Goal: Information Seeking & Learning: Find specific fact

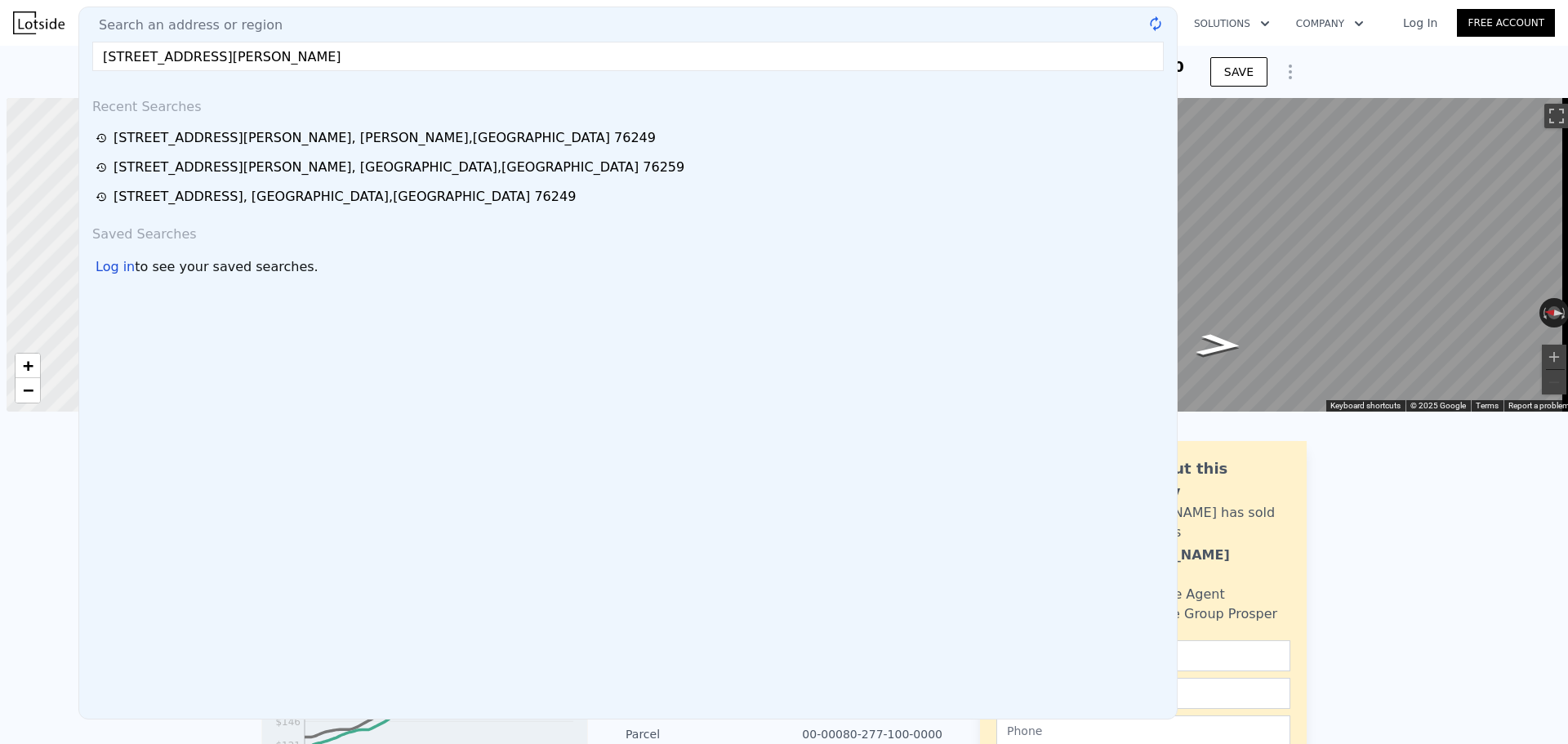
scroll to position [0, 7]
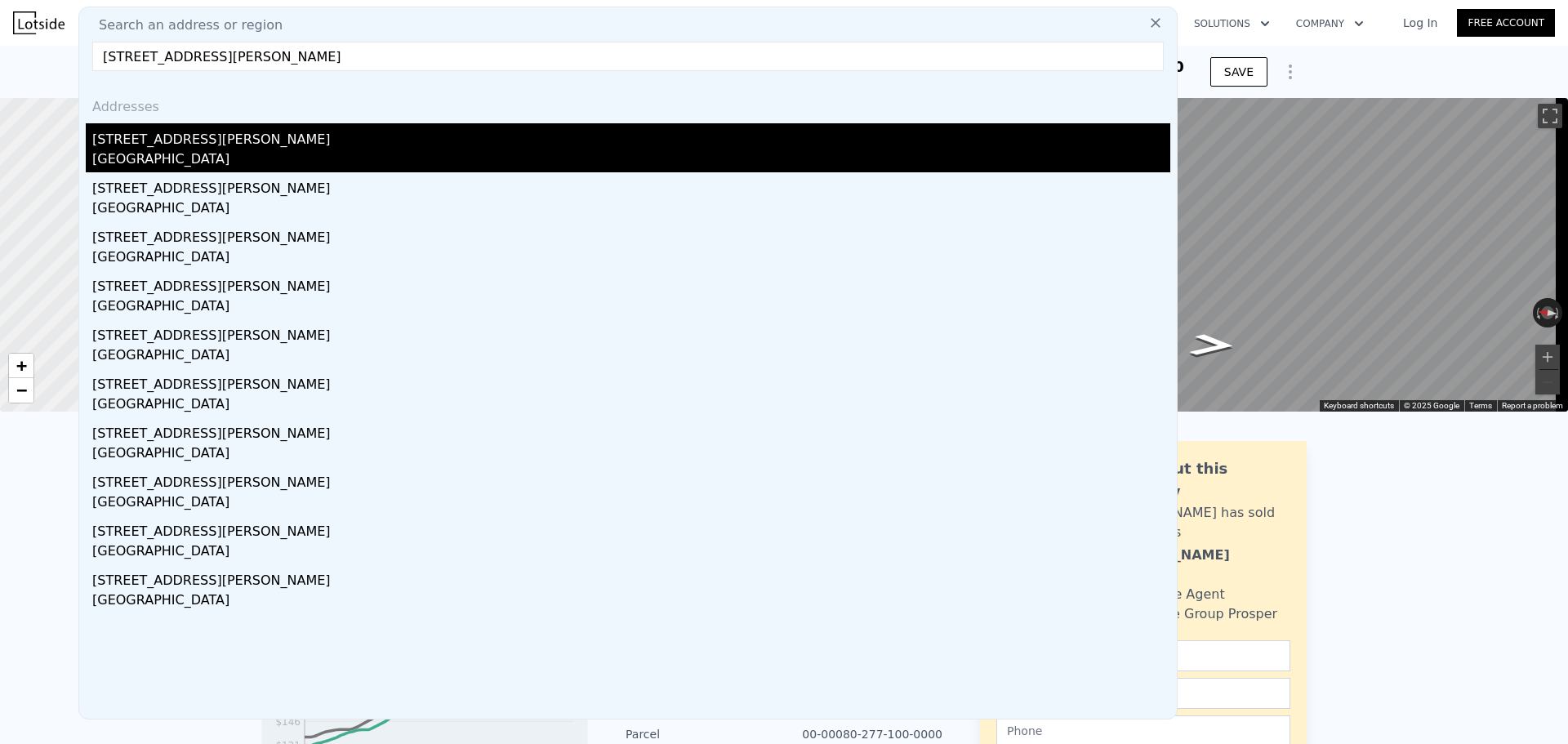
type input "[STREET_ADDRESS][PERSON_NAME]"
click at [274, 140] on div "[STREET_ADDRESS][PERSON_NAME]" at bounding box center [631, 137] width 1078 height 27
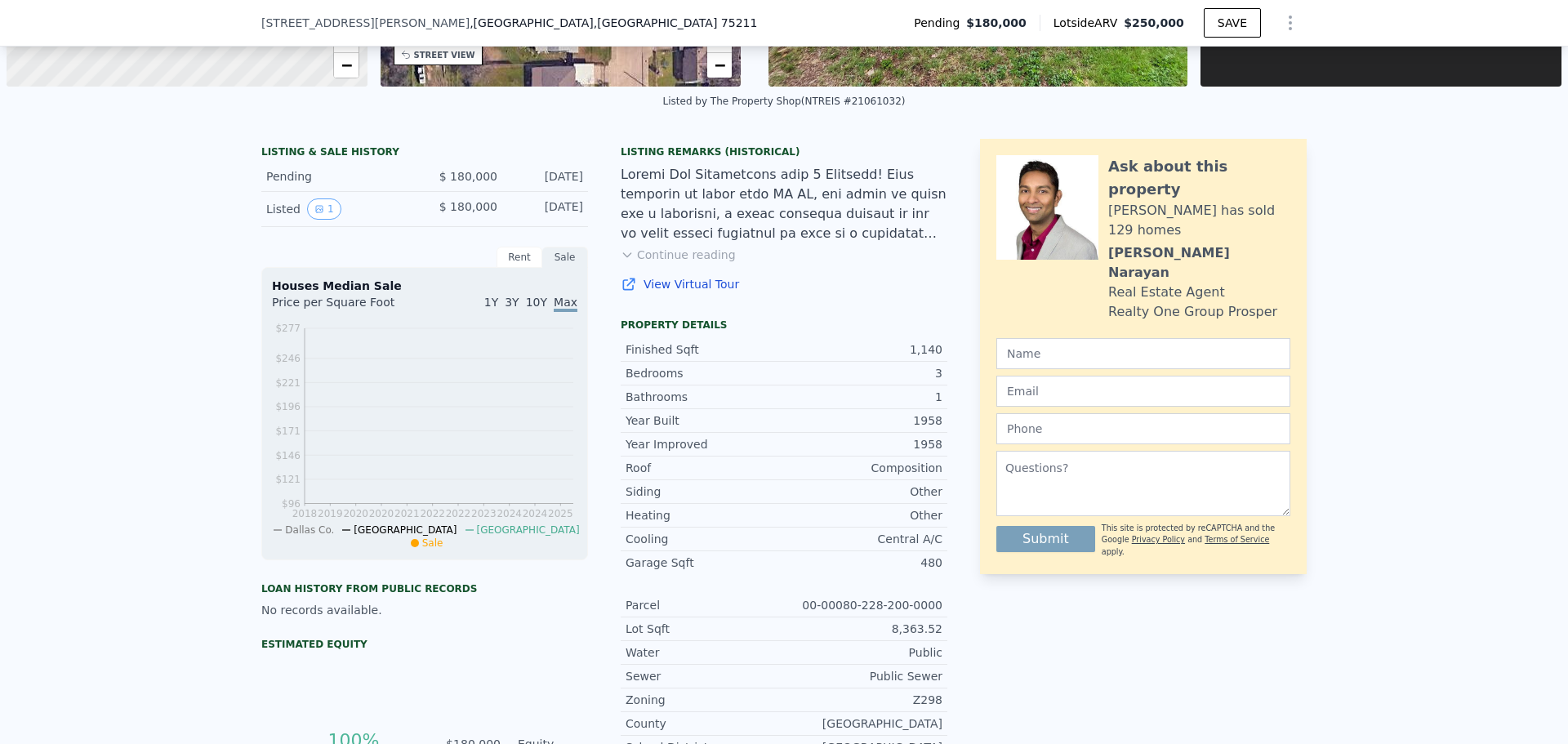
scroll to position [321, 0]
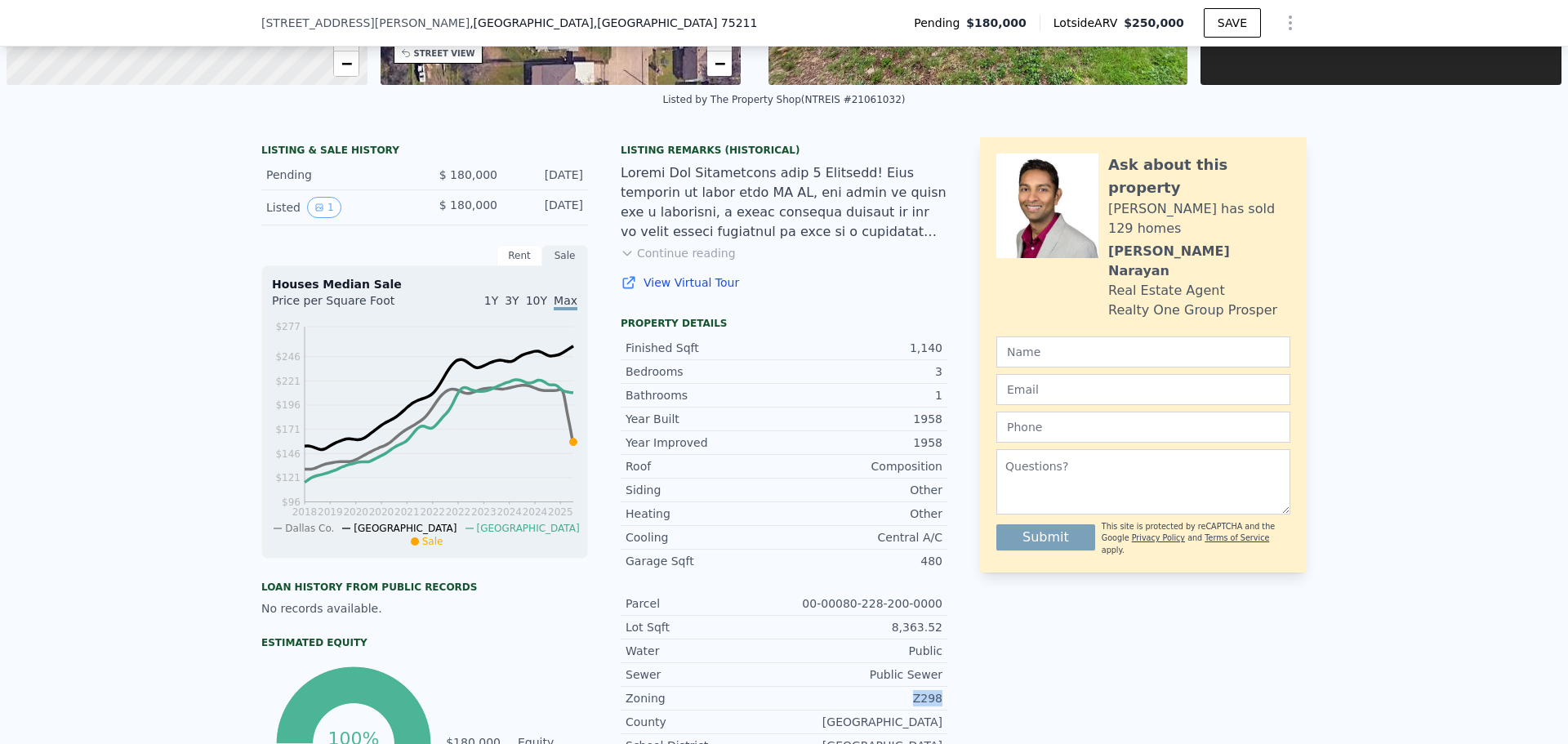
drag, startPoint x: 897, startPoint y: 698, endPoint x: 956, endPoint y: 695, distance: 59.1
click at [952, 695] on div "LISTING & SALE HISTORY Pending $ 180,000 [DATE] Listed 1 $ 180,000 [DATE] Rent …" at bounding box center [784, 481] width 1045 height 688
copy div "Z298"
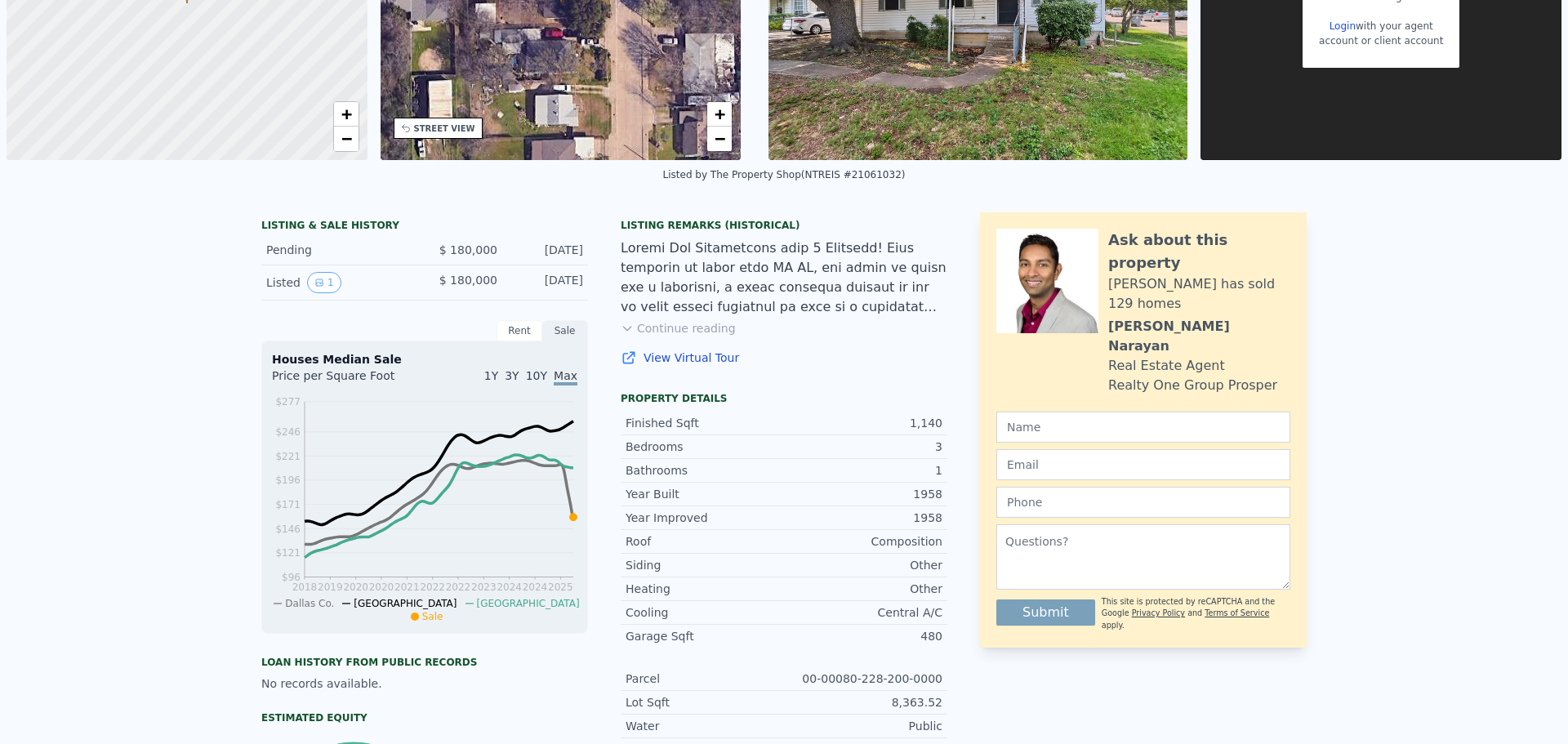
scroll to position [6, 0]
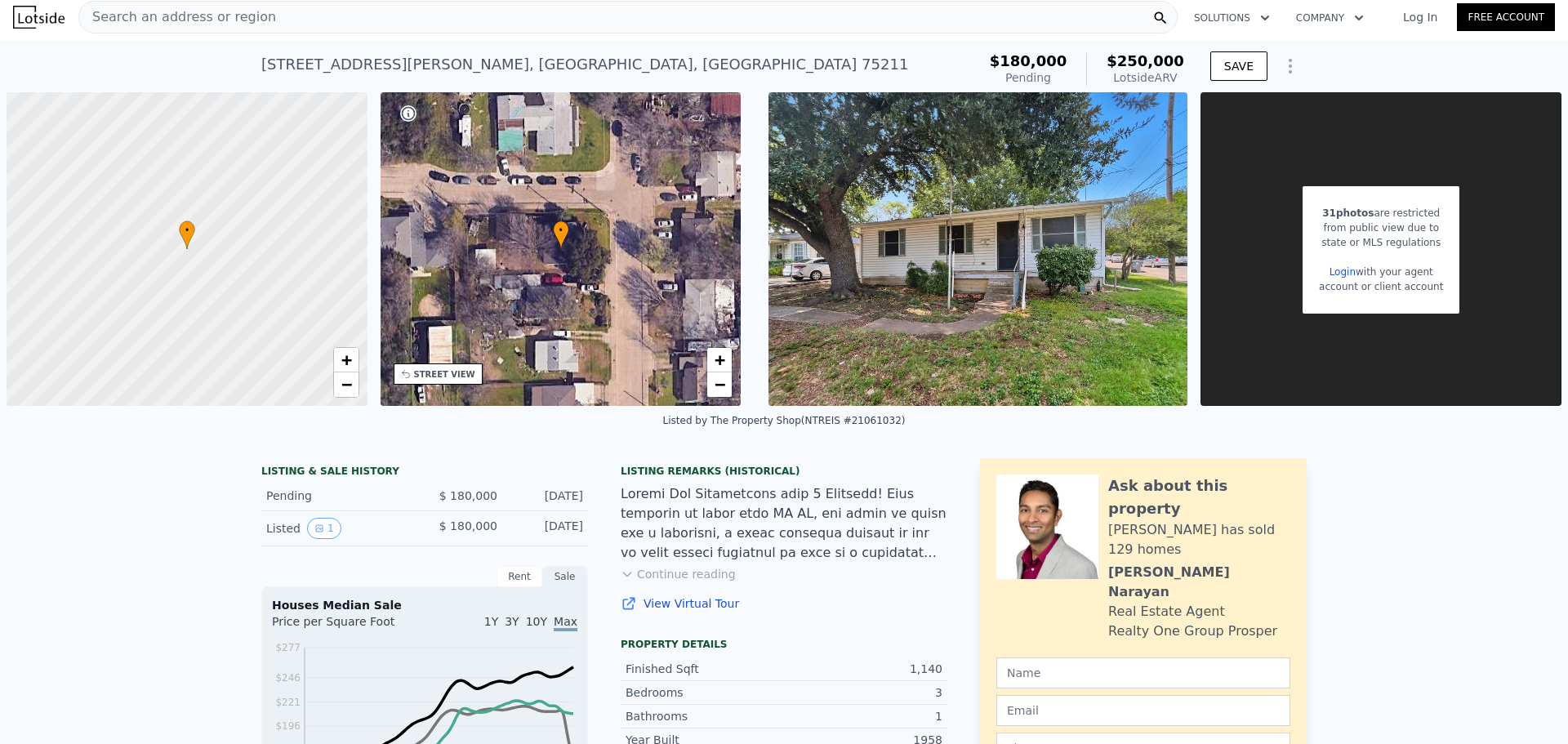
click at [439, 22] on div "Search an address or region" at bounding box center [628, 17] width 1099 height 32
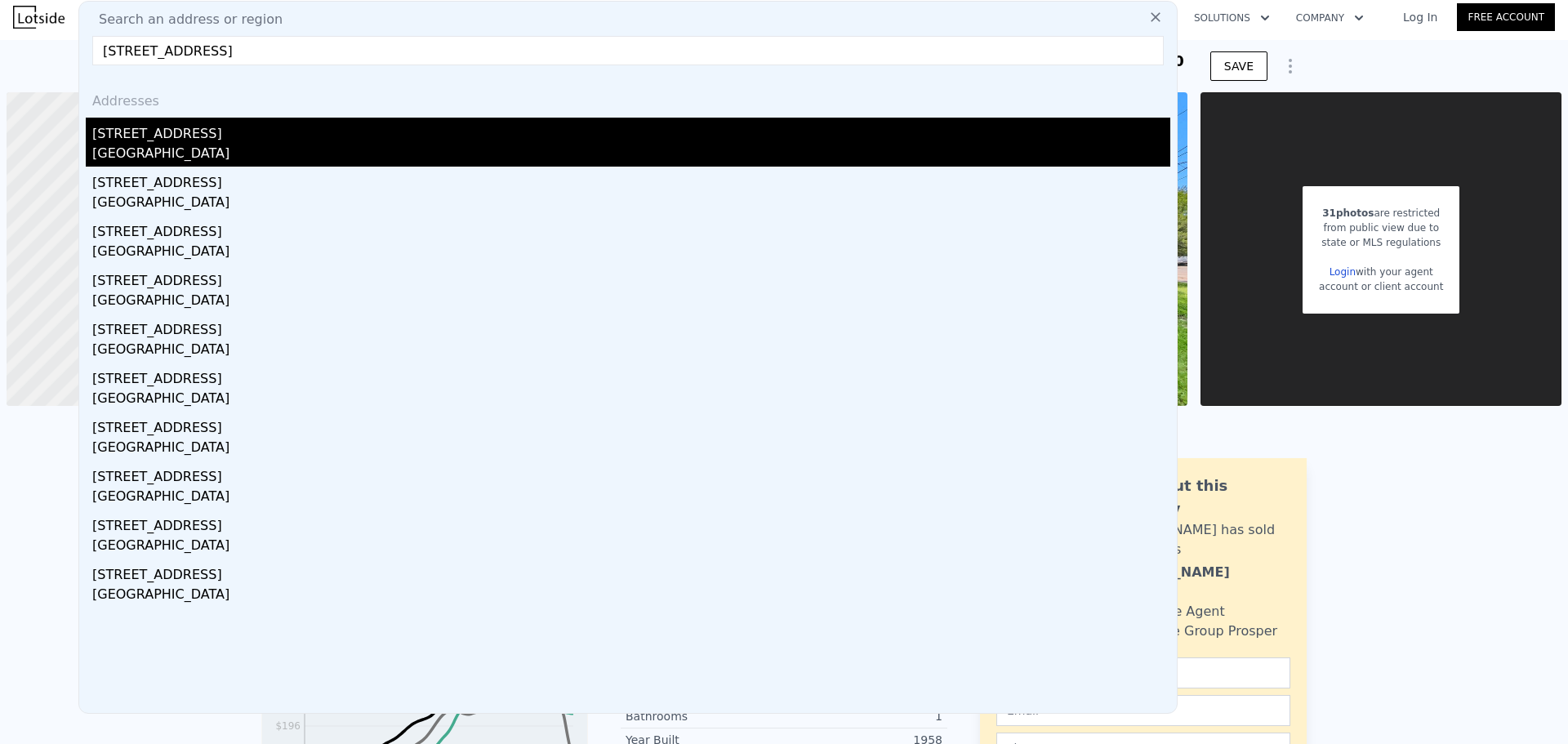
type input "[STREET_ADDRESS]"
click at [313, 120] on div "[STREET_ADDRESS]" at bounding box center [631, 131] width 1078 height 27
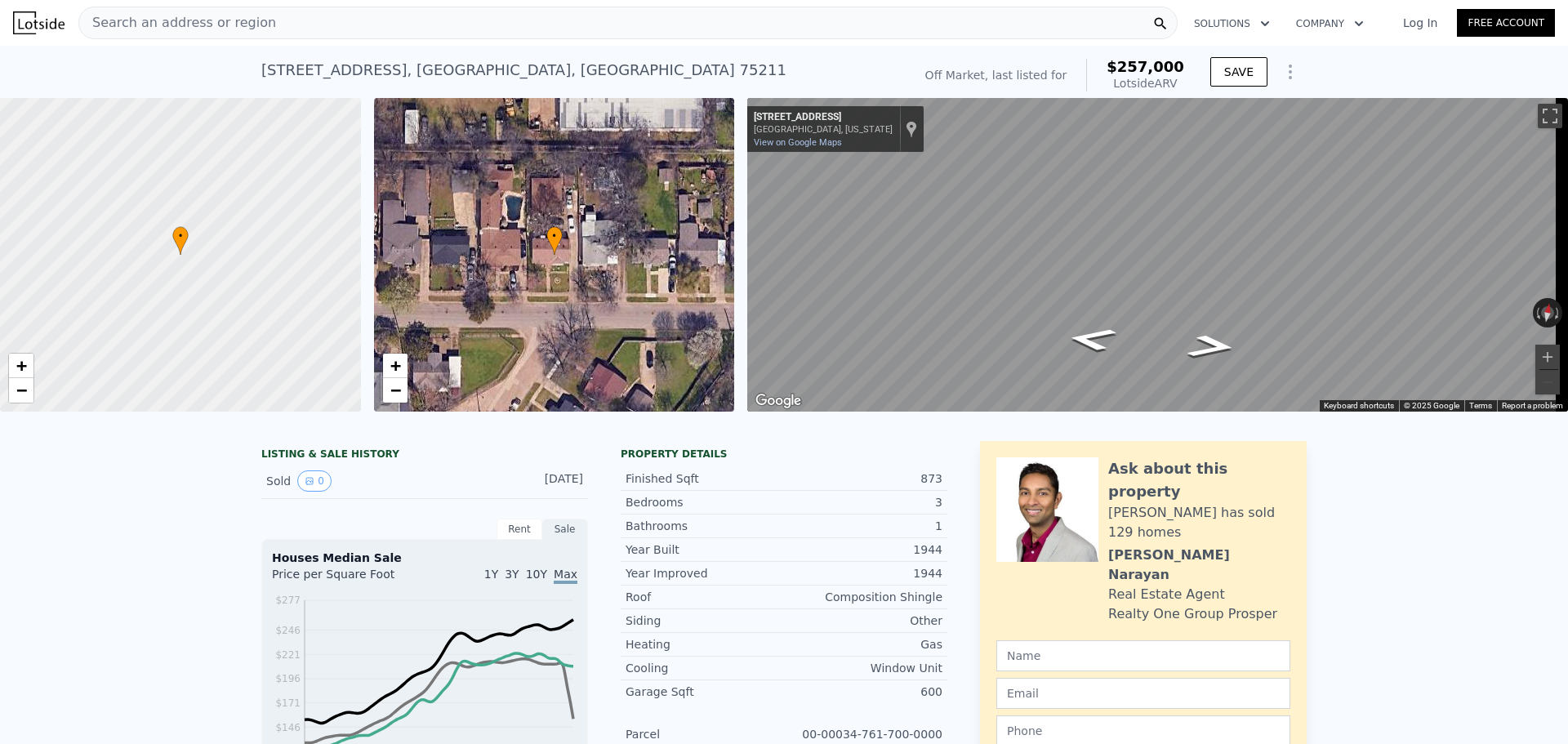
click at [411, 26] on div "Search an address or region" at bounding box center [628, 22] width 1099 height 32
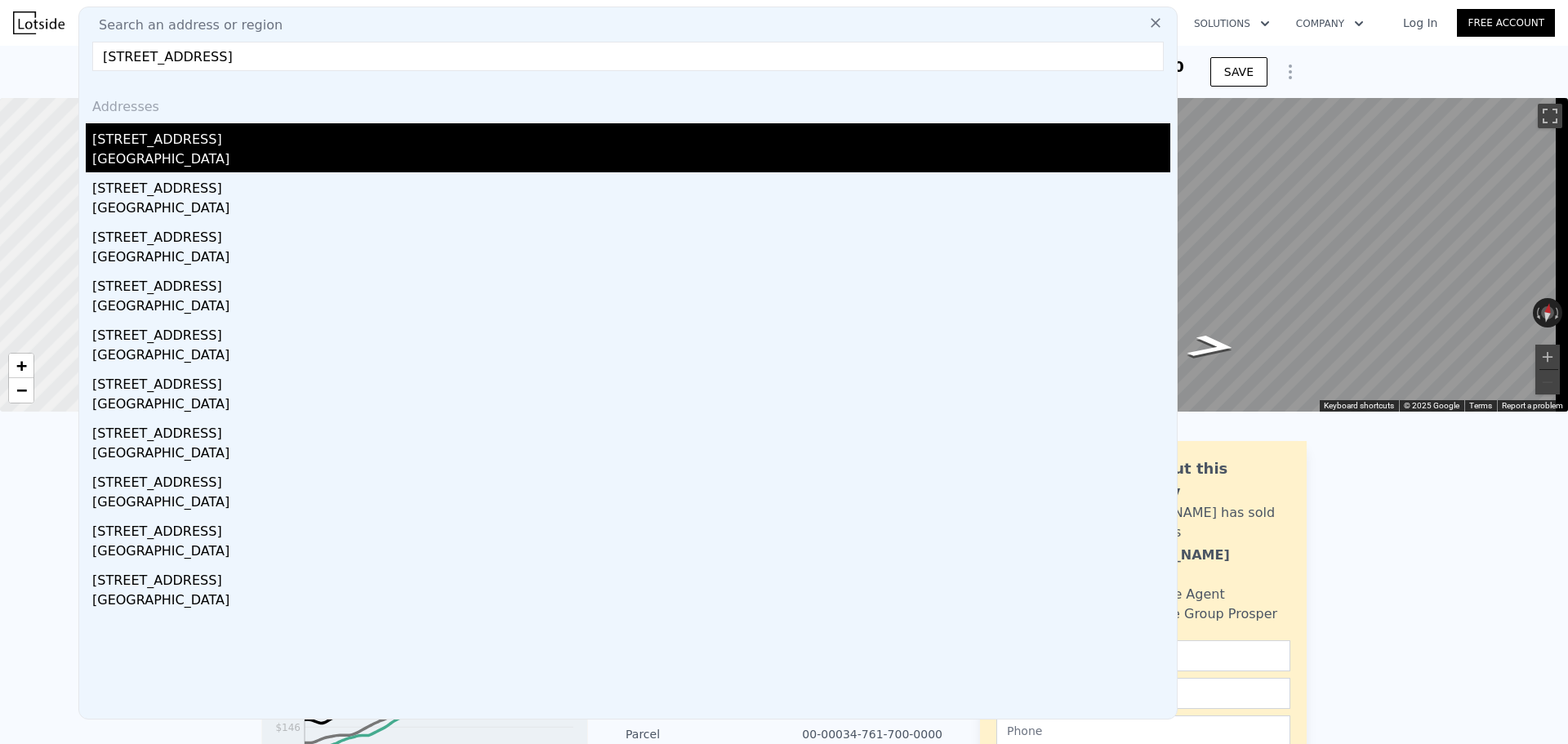
type input "[STREET_ADDRESS]"
click at [424, 148] on div "[STREET_ADDRESS]" at bounding box center [631, 137] width 1078 height 27
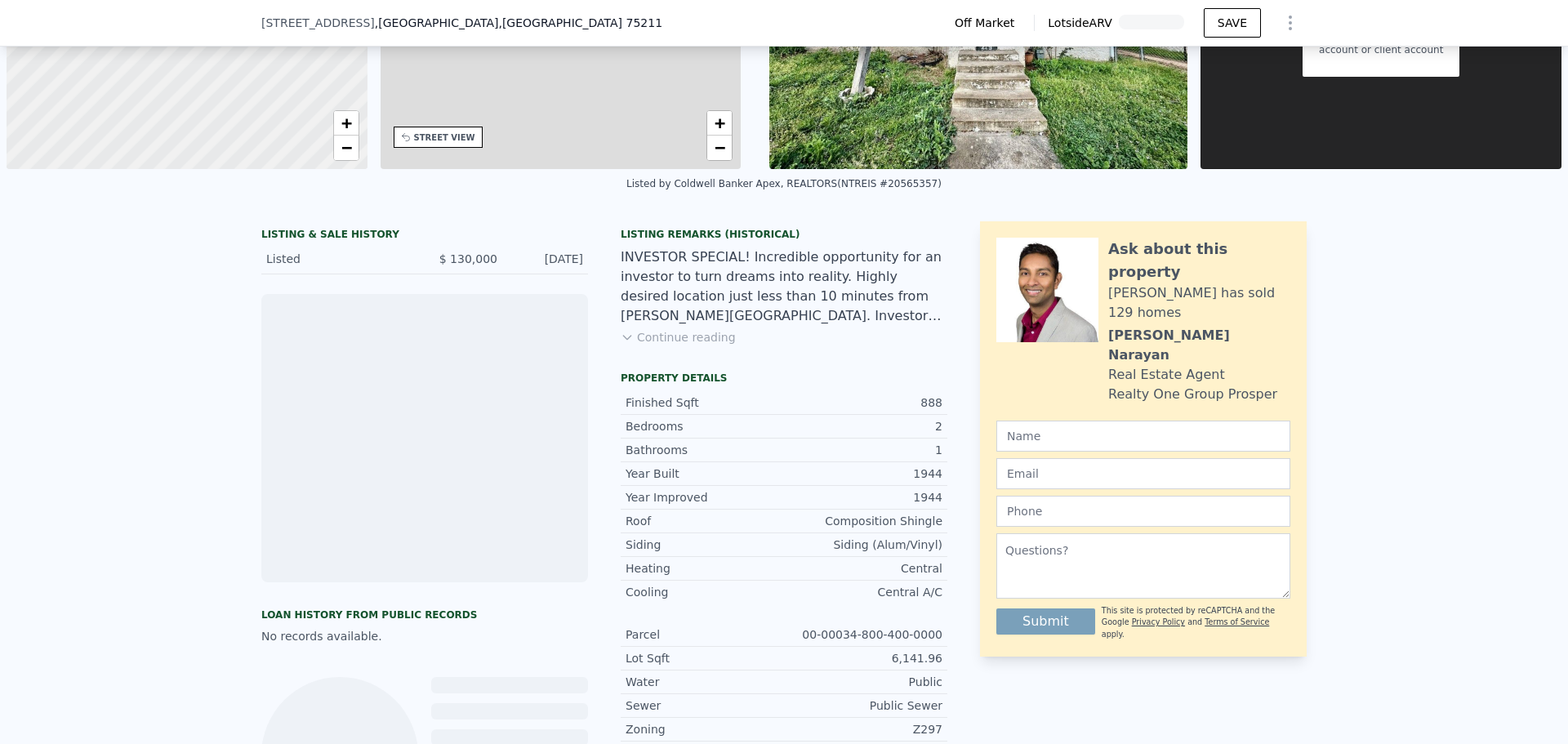
scroll to position [321, 0]
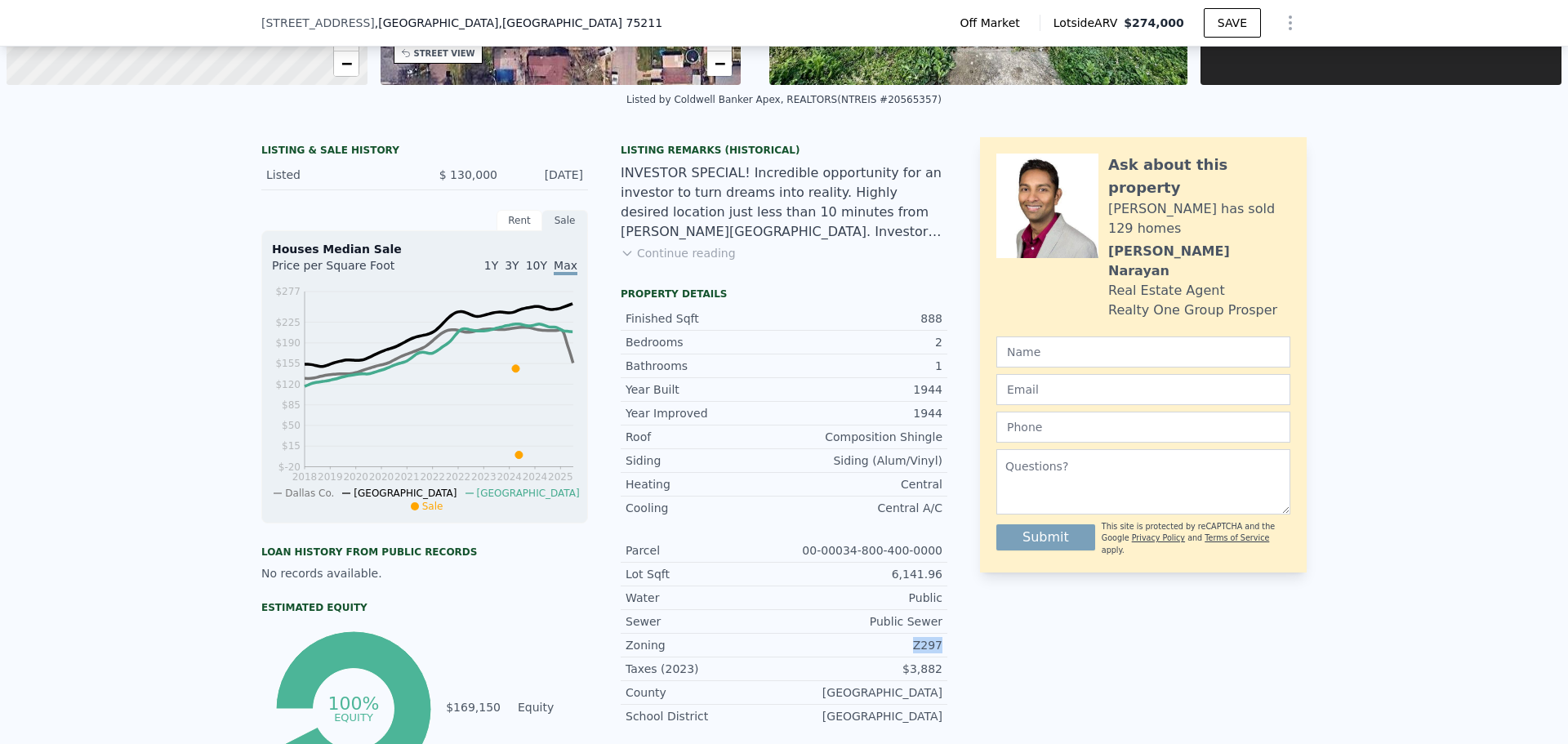
drag, startPoint x: 944, startPoint y: 650, endPoint x: 902, endPoint y: 645, distance: 42.3
click at [902, 645] on div "LISTING & SALE HISTORY Listed $ 130,000 [DATE] Rent Sale Rent over time Price p…" at bounding box center [784, 464] width 1045 height 654
copy div "Z297"
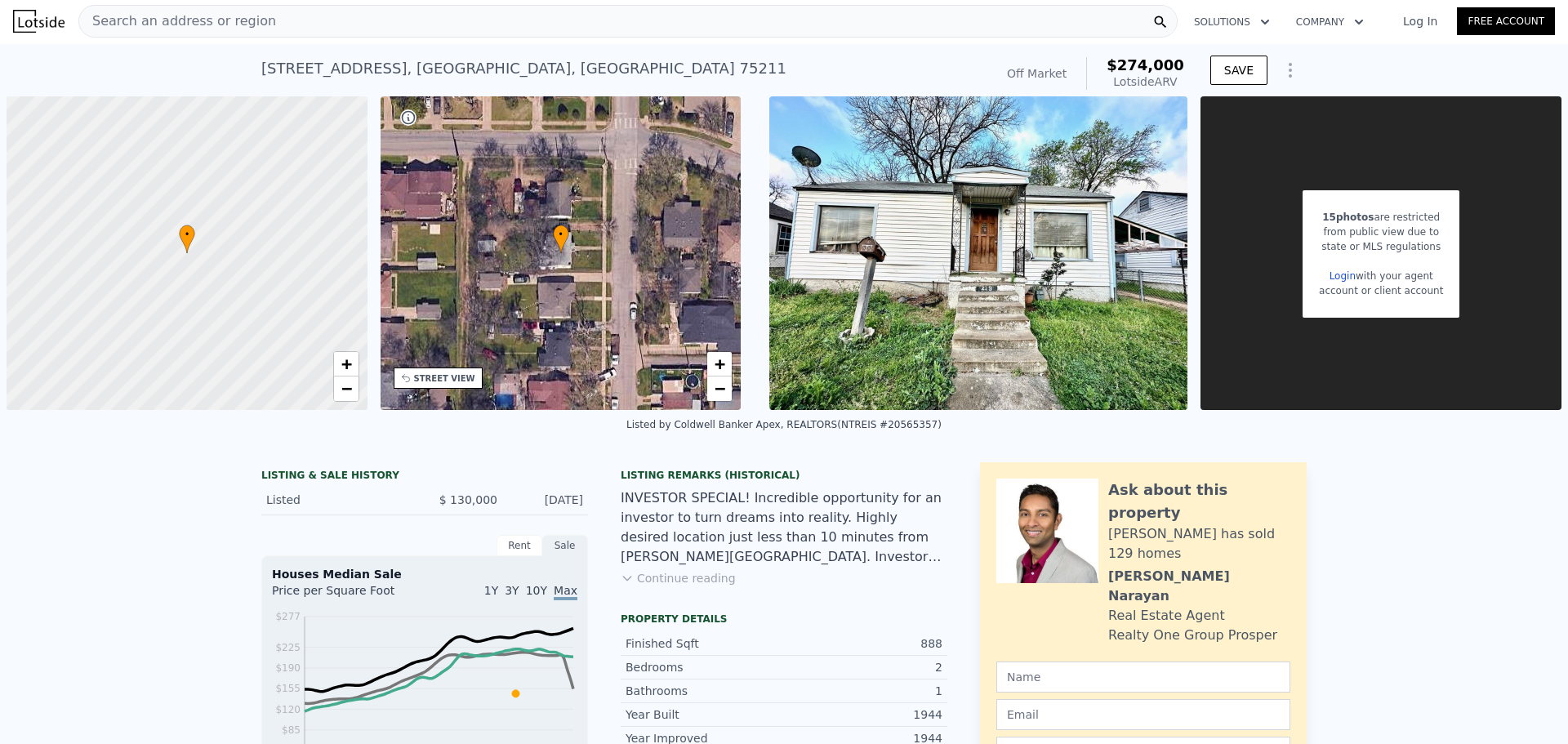
scroll to position [0, 0]
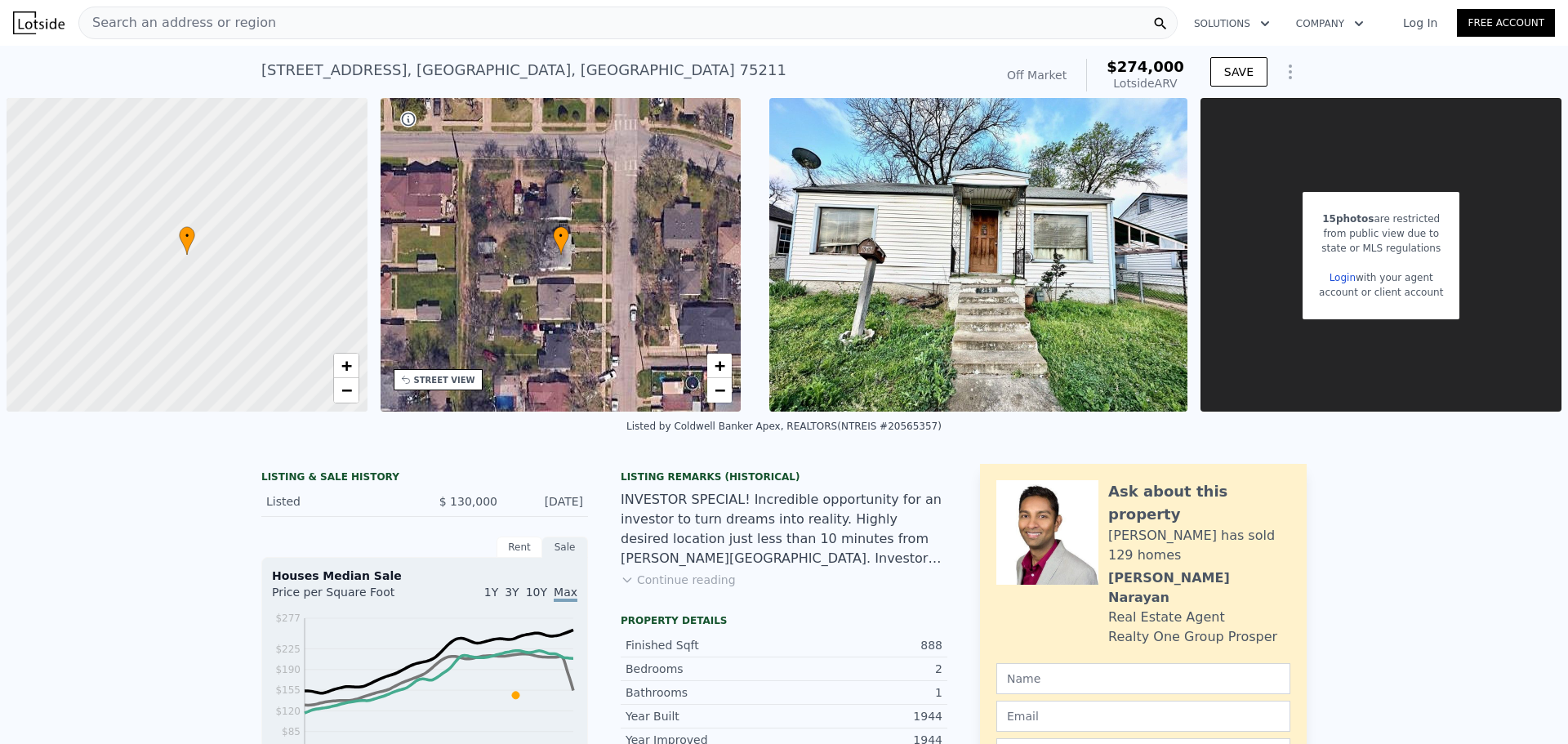
click at [507, 40] on div "Search an address or region Solutions Company Open main menu Log In Free Account" at bounding box center [784, 22] width 1541 height 39
click at [515, 27] on div "Search an address or region" at bounding box center [628, 22] width 1099 height 32
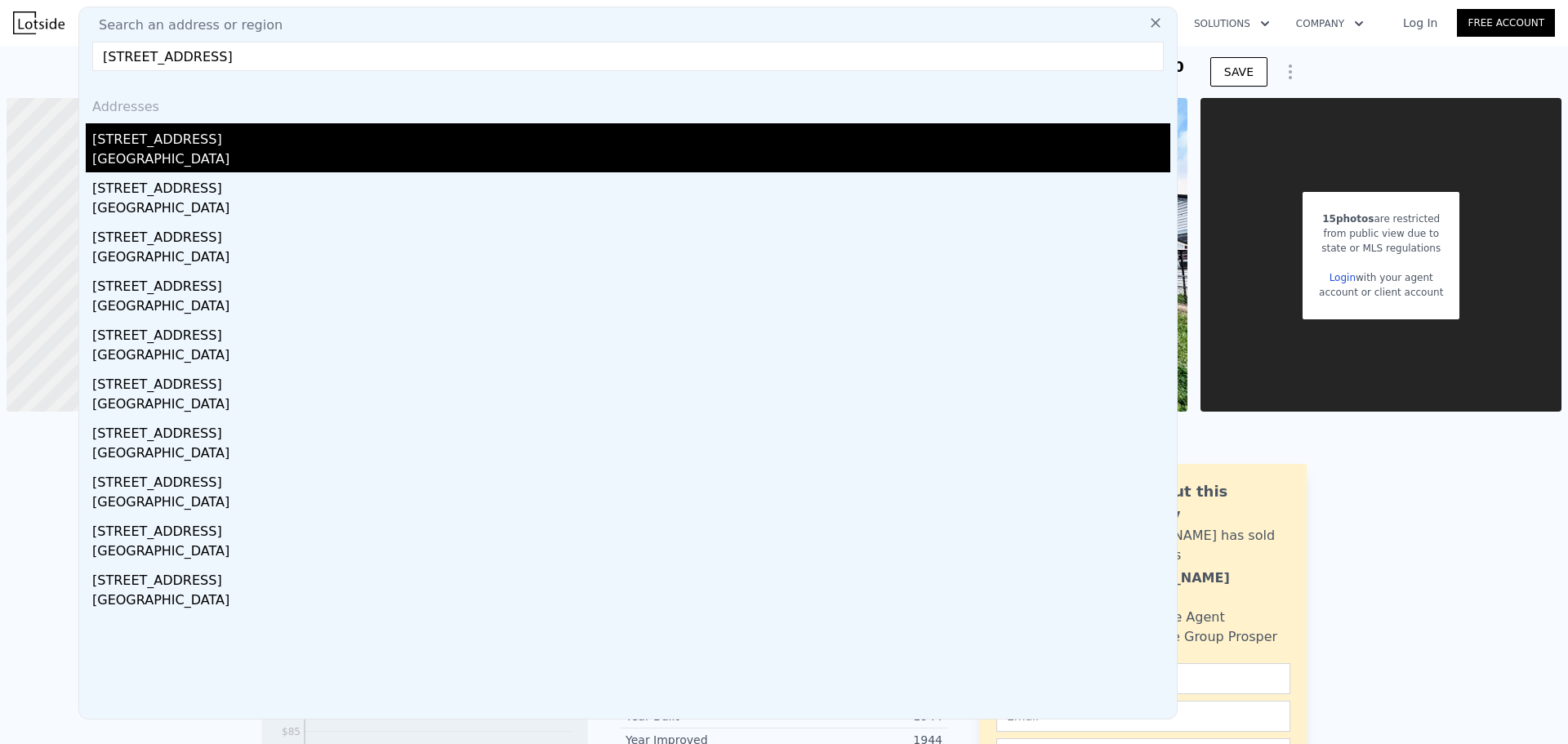
type input "[STREET_ADDRESS]"
click at [186, 147] on div "[STREET_ADDRESS]" at bounding box center [631, 137] width 1078 height 27
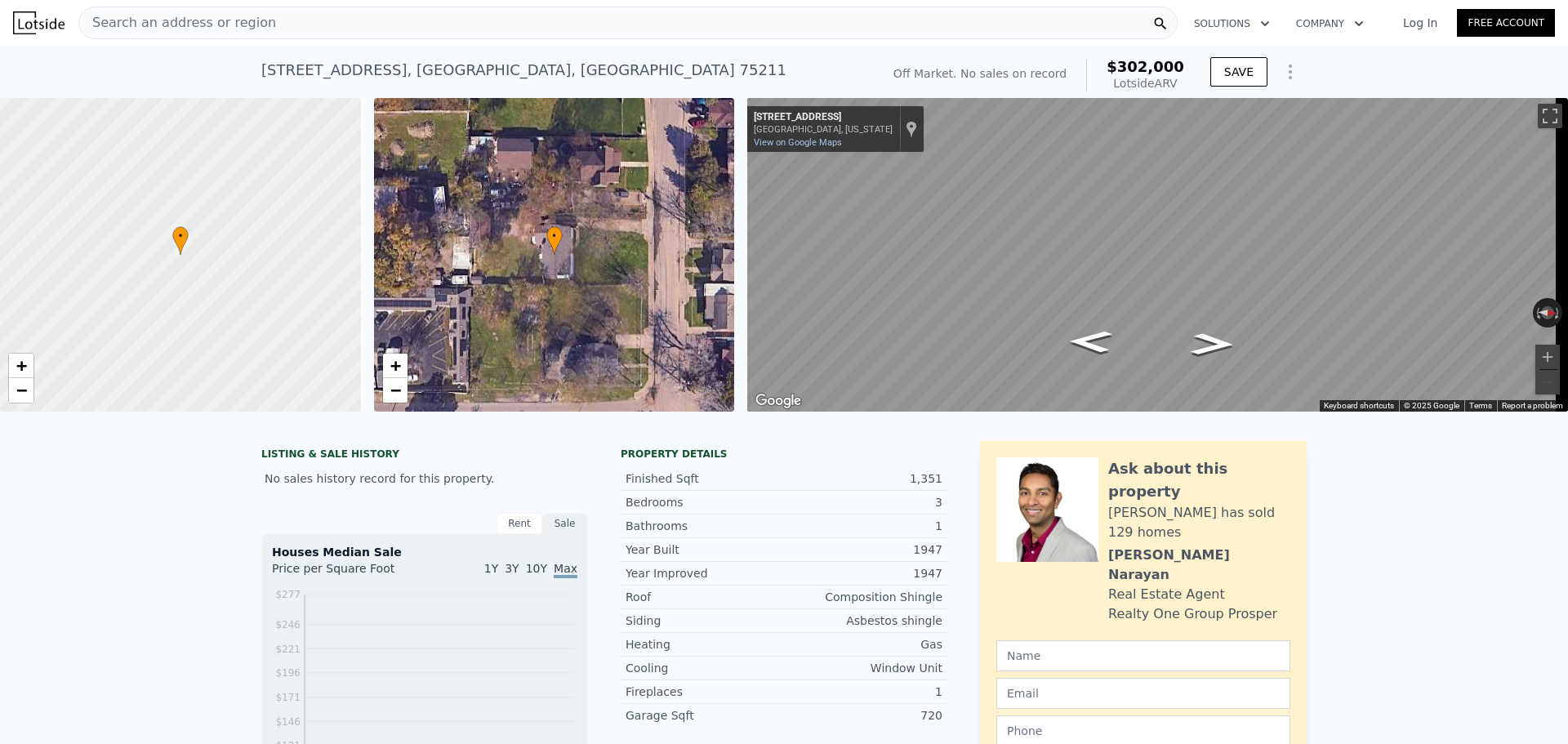
scroll to position [402, 0]
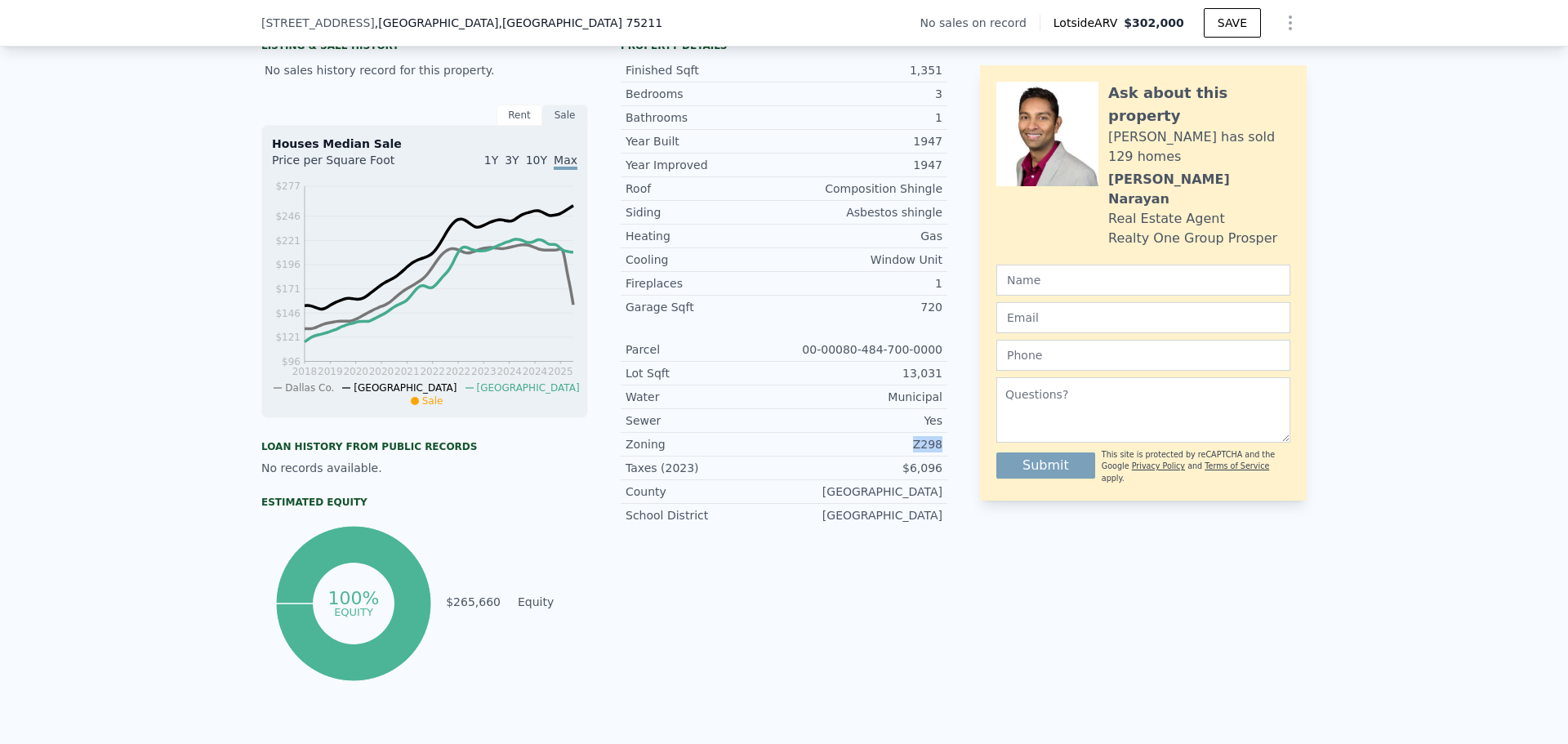
drag, startPoint x: 900, startPoint y: 456, endPoint x: 939, endPoint y: 455, distance: 39.0
click at [939, 455] on div "Zoning Z298" at bounding box center [784, 445] width 327 height 24
copy div "Z298"
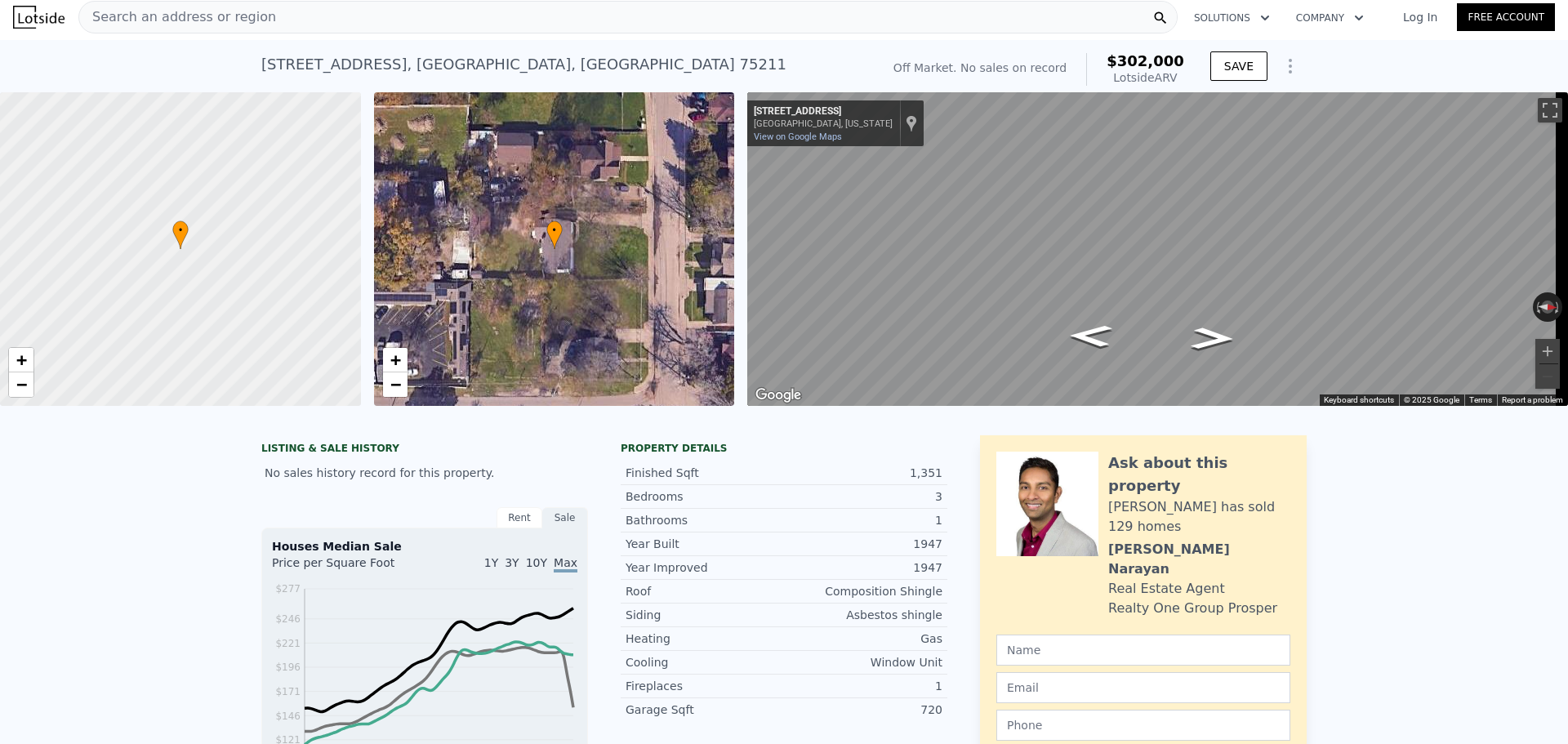
scroll to position [0, 0]
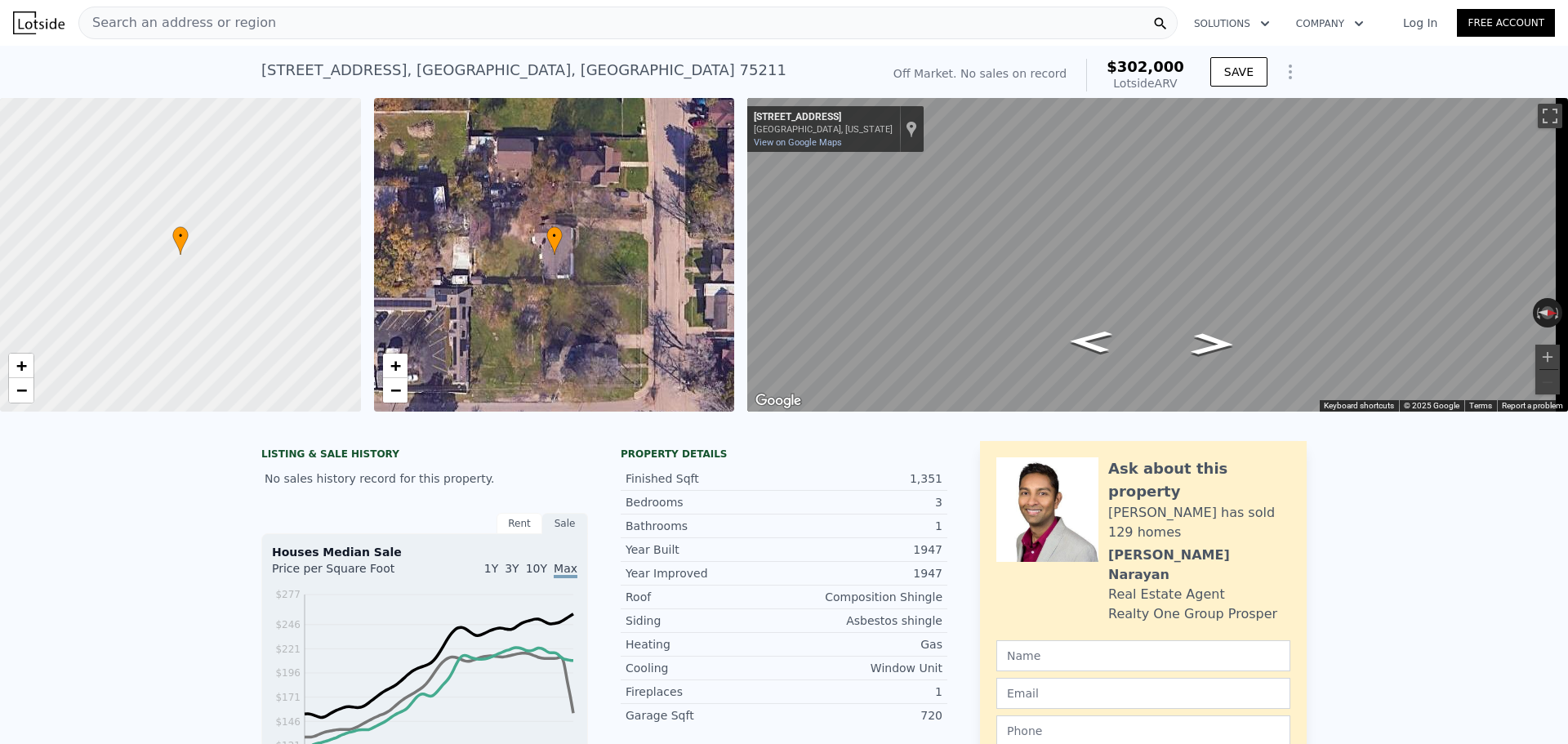
click at [440, 27] on div "Search an address or region" at bounding box center [628, 22] width 1099 height 32
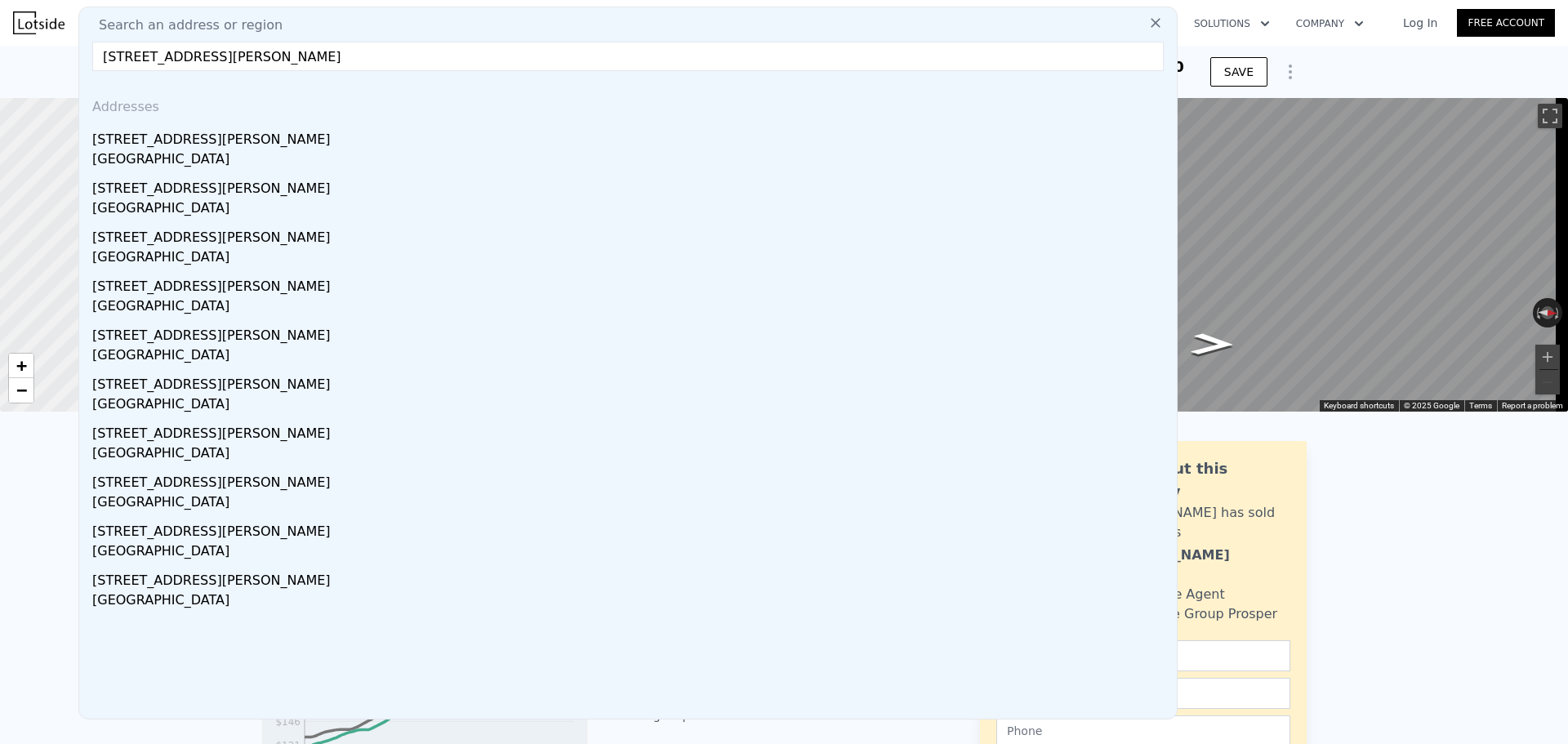
type input "[STREET_ADDRESS][PERSON_NAME]"
click at [221, 152] on div "[GEOGRAPHIC_DATA]" at bounding box center [631, 161] width 1078 height 23
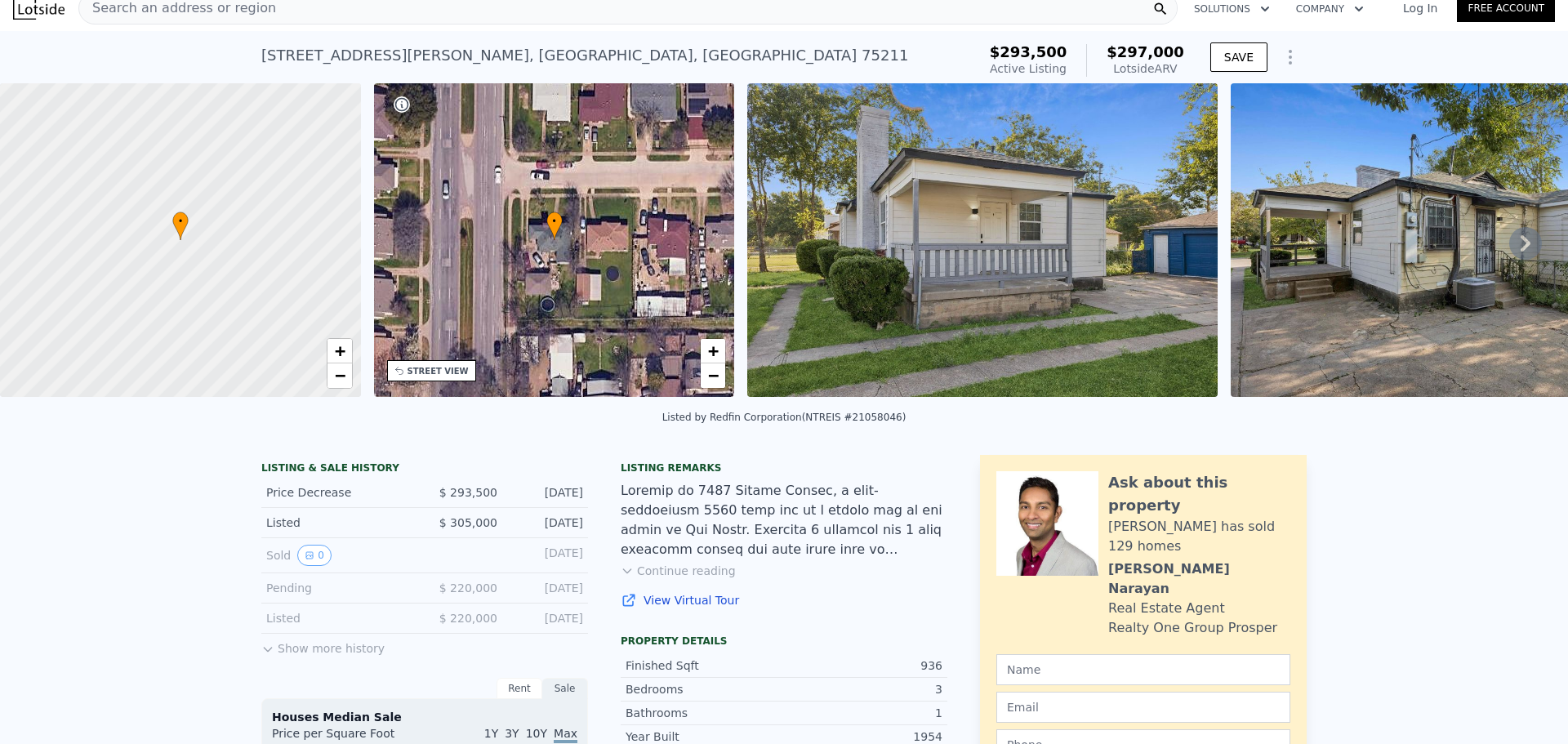
scroll to position [6, 0]
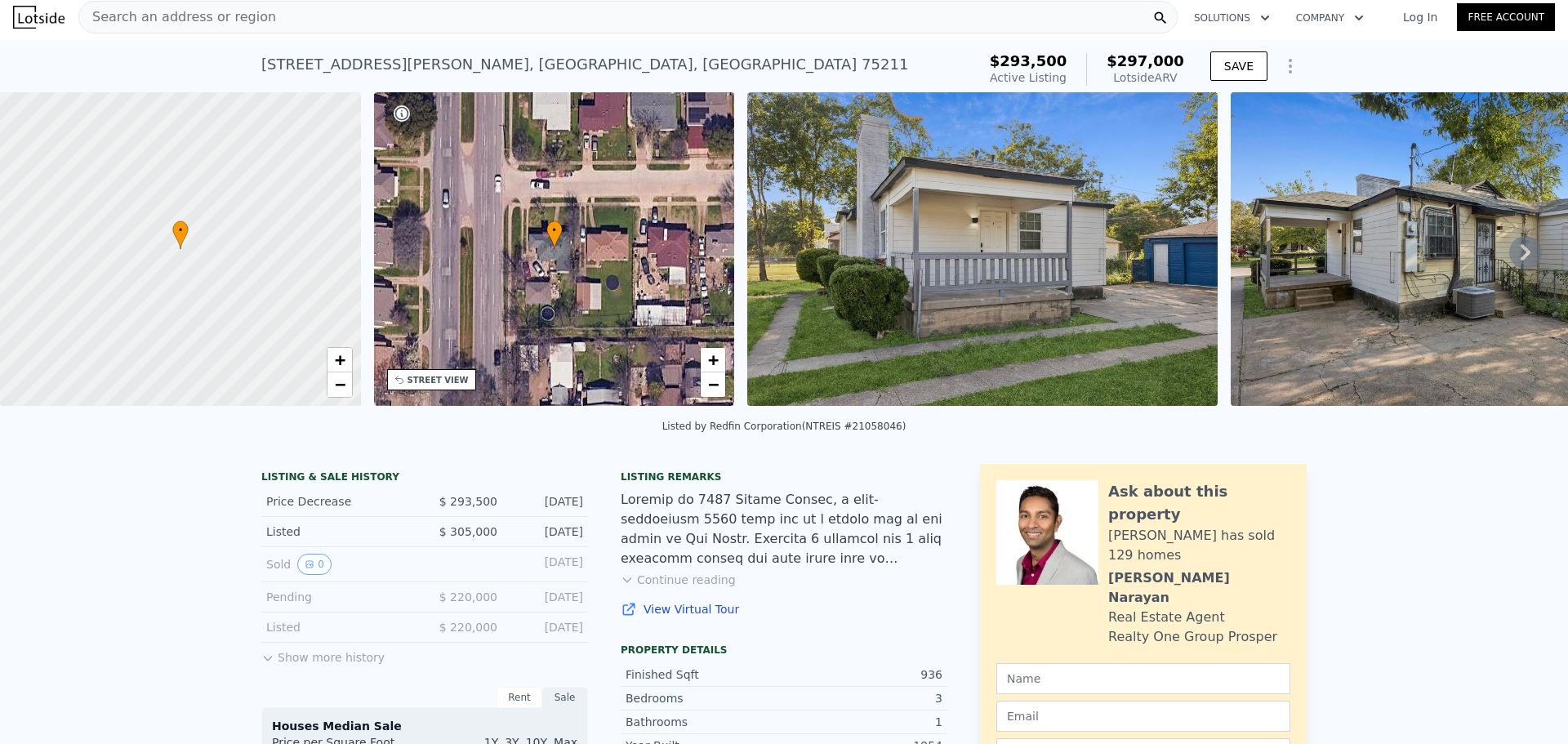
click at [391, 31] on div "Search an address or region" at bounding box center [628, 17] width 1099 height 32
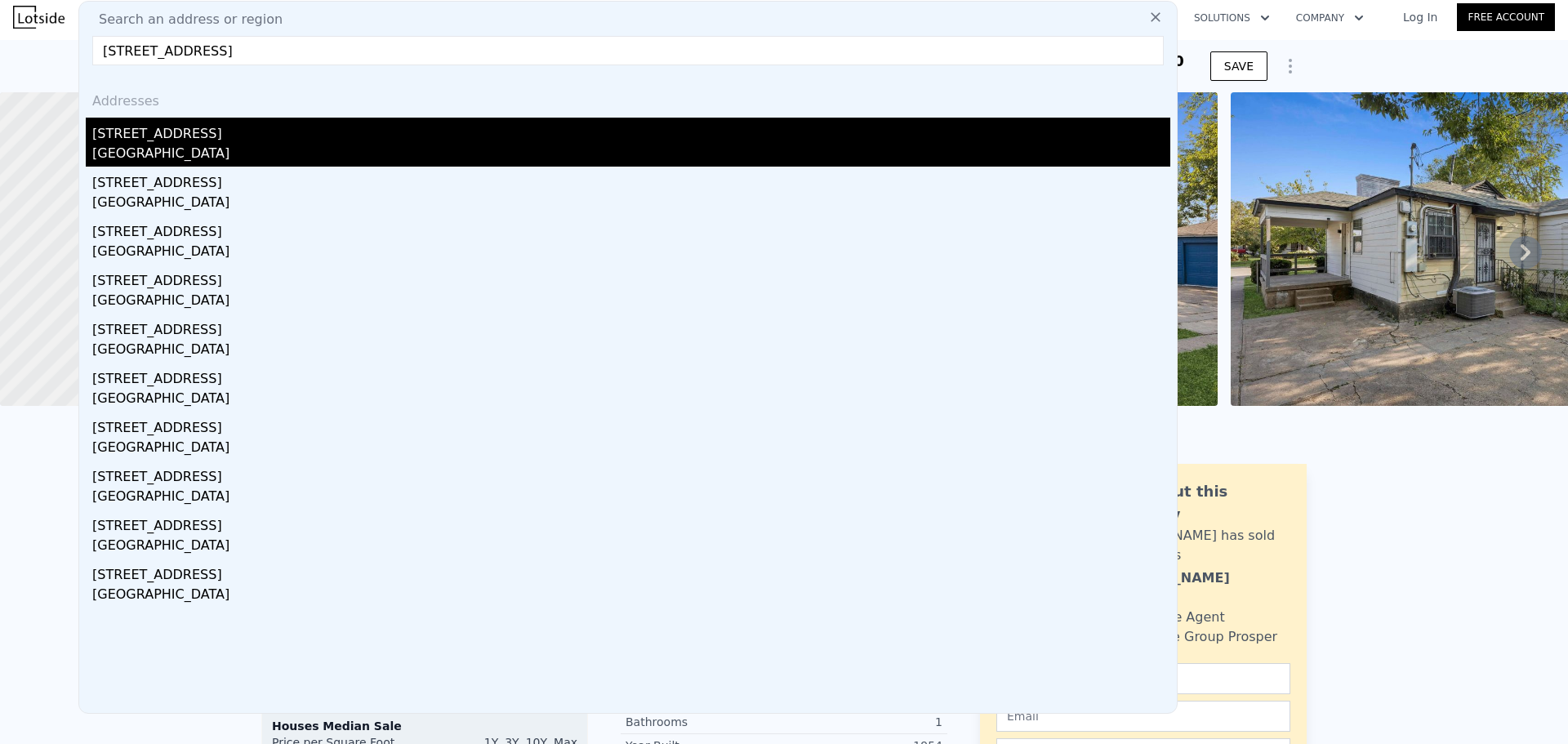
type input "[STREET_ADDRESS]"
click at [284, 140] on div "[STREET_ADDRESS]" at bounding box center [631, 131] width 1078 height 27
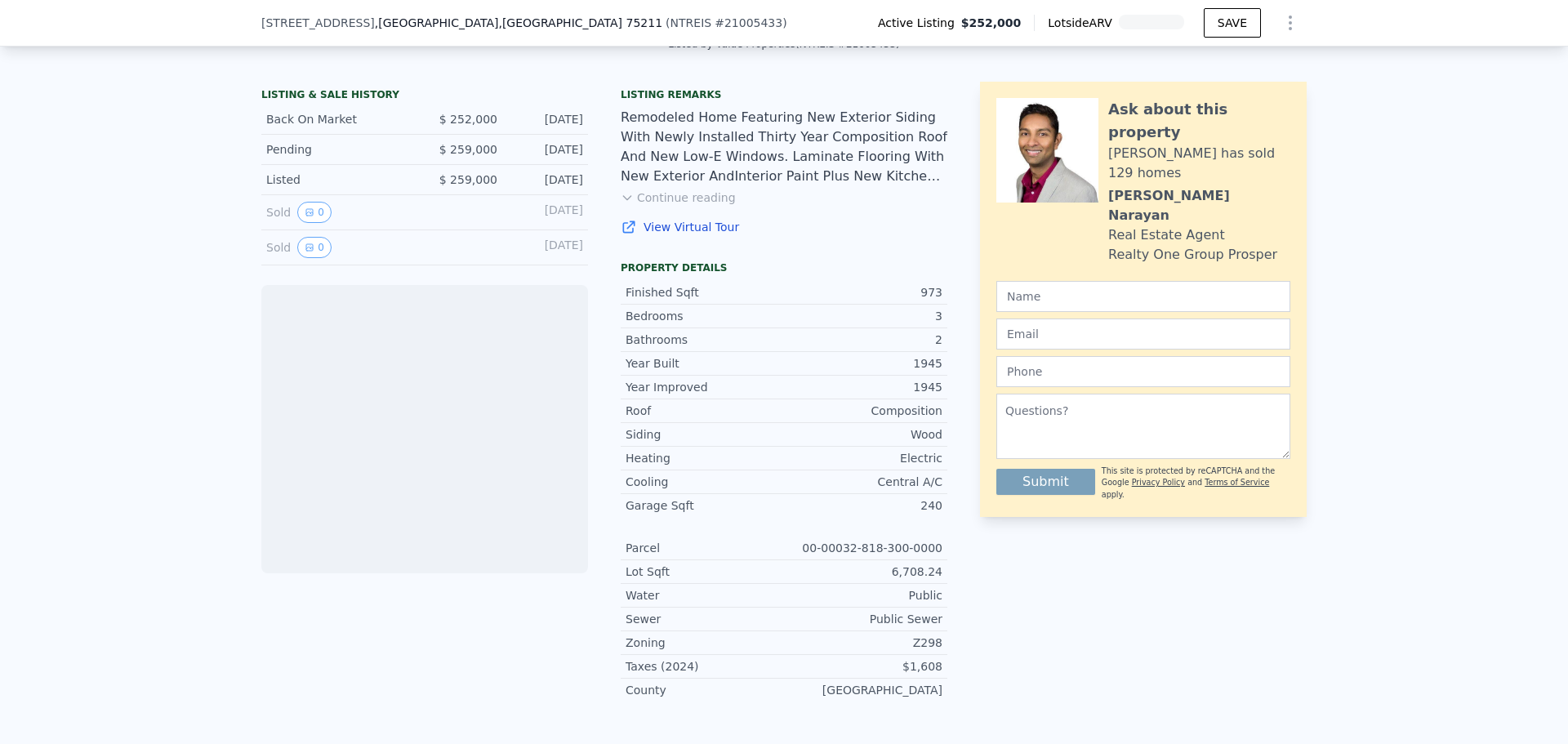
scroll to position [408, 0]
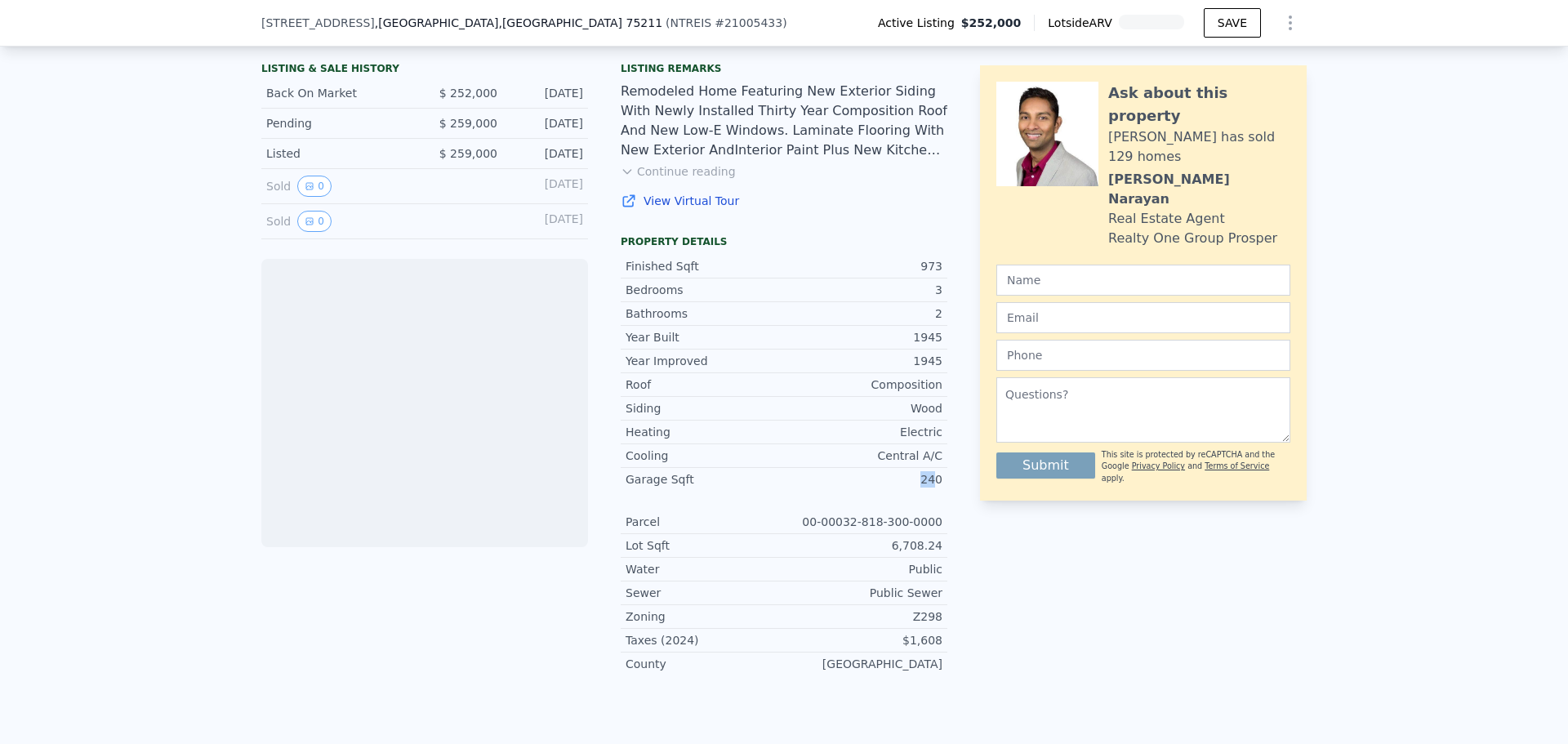
drag, startPoint x: 910, startPoint y: 498, endPoint x: 939, endPoint y: 492, distance: 29.6
click at [939, 491] on div "Garage Sqft 240" at bounding box center [784, 479] width 327 height 23
copy div "240"
